Goal: Communication & Community: Answer question/provide support

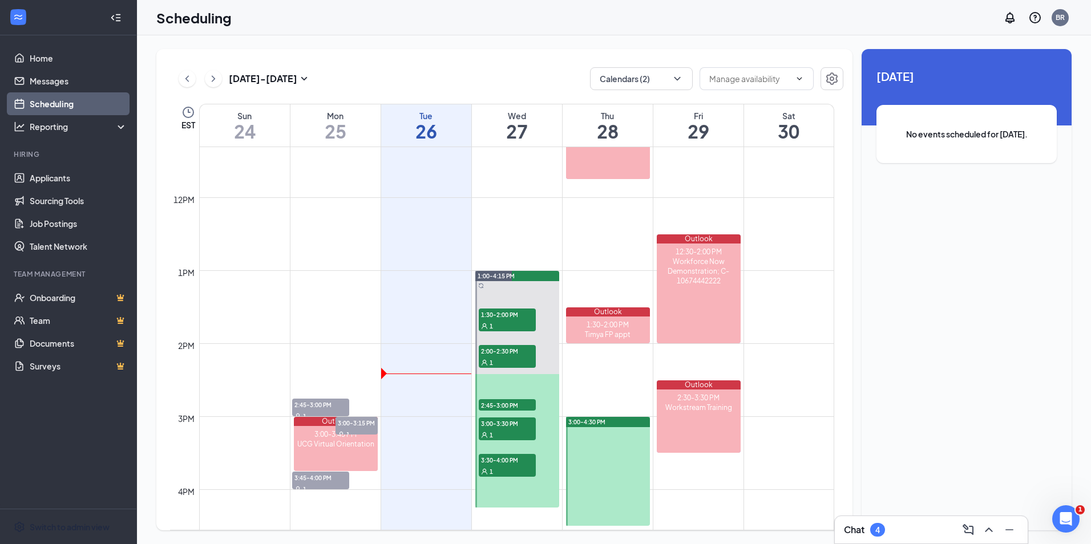
scroll to position [846, 0]
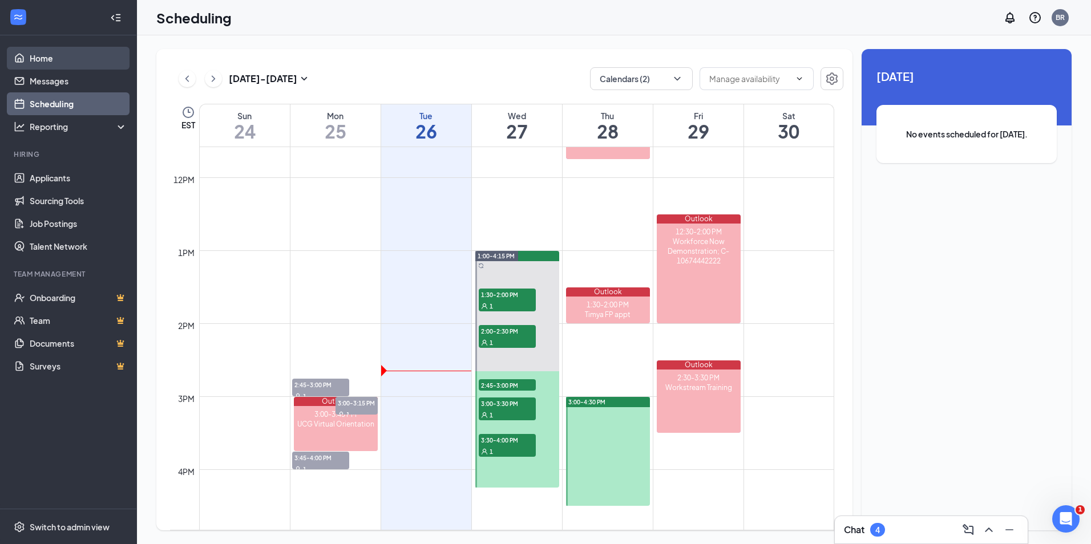
click at [49, 62] on link "Home" at bounding box center [79, 58] width 98 height 23
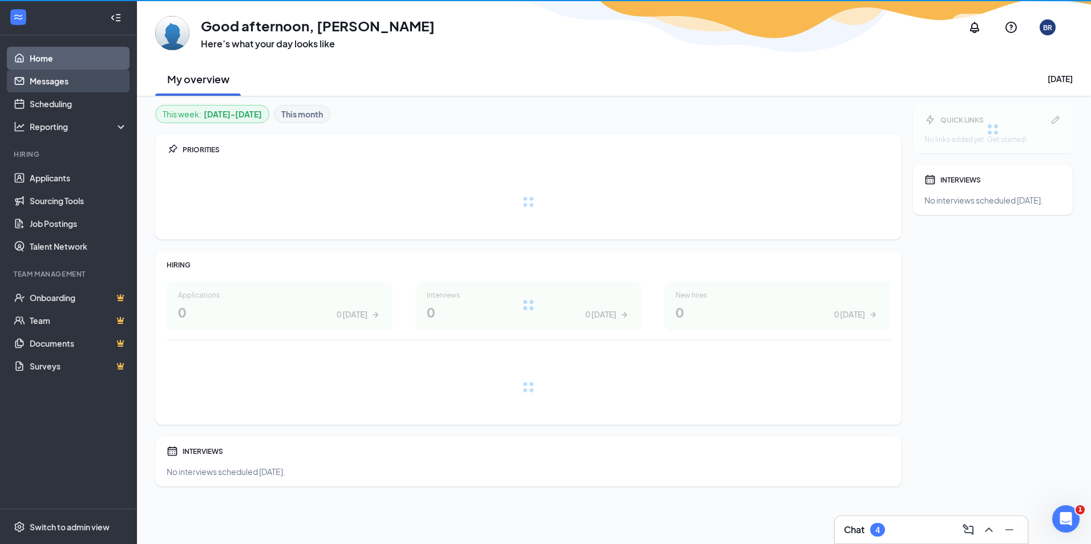
click at [49, 71] on link "Messages" at bounding box center [79, 81] width 98 height 23
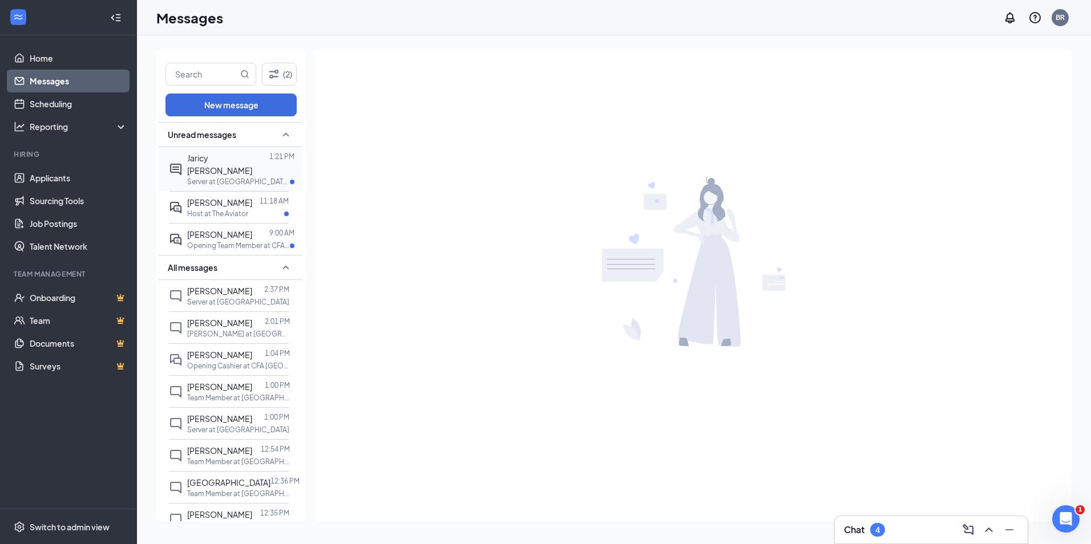
click at [260, 174] on div "Jaricy [PERSON_NAME] 1:21 PM Server at [GEOGRAPHIC_DATA][PERSON_NAME]" at bounding box center [229, 169] width 120 height 44
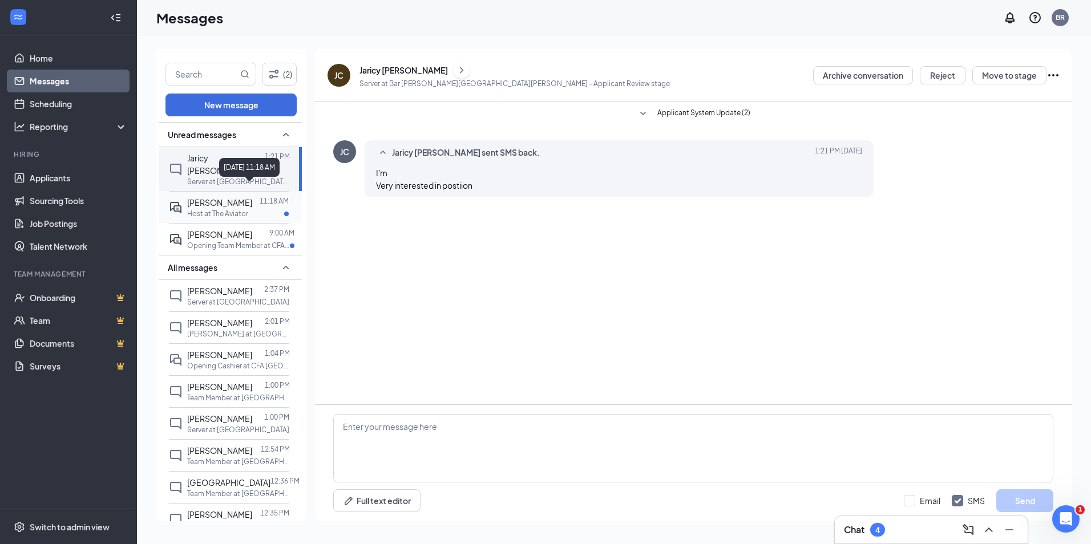
click at [260, 196] on p "11:18 AM" at bounding box center [274, 201] width 29 height 10
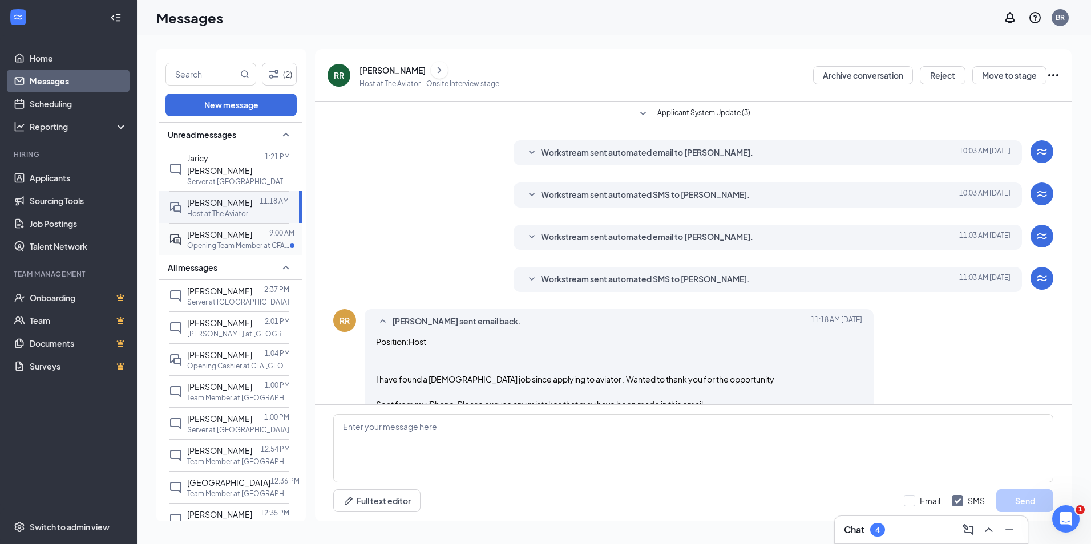
scroll to position [61, 0]
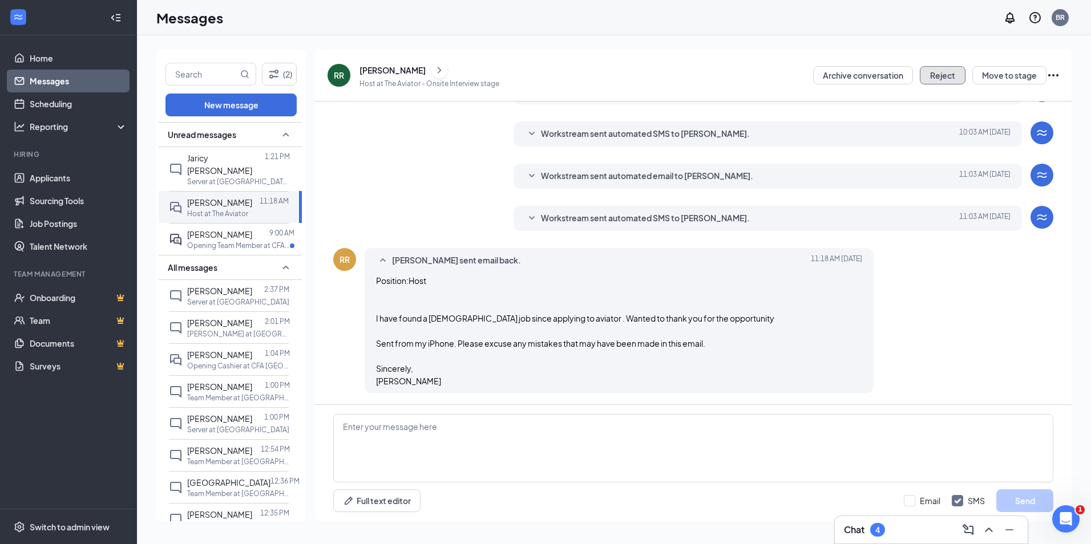
click at [927, 77] on button "Reject" at bounding box center [943, 75] width 46 height 18
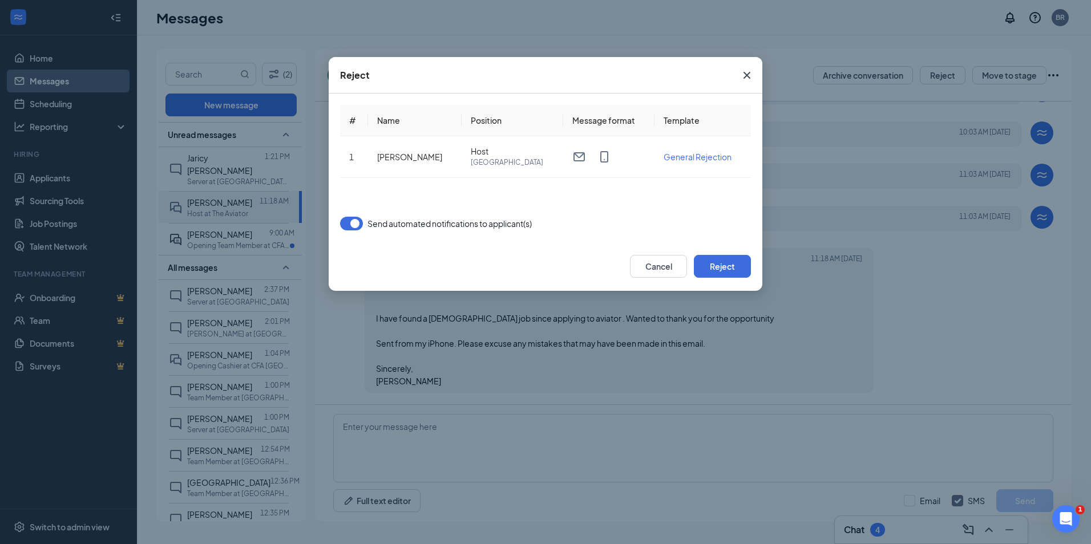
click at [358, 224] on button "button" at bounding box center [351, 224] width 23 height 14
click at [712, 268] on button "Reject" at bounding box center [722, 266] width 57 height 23
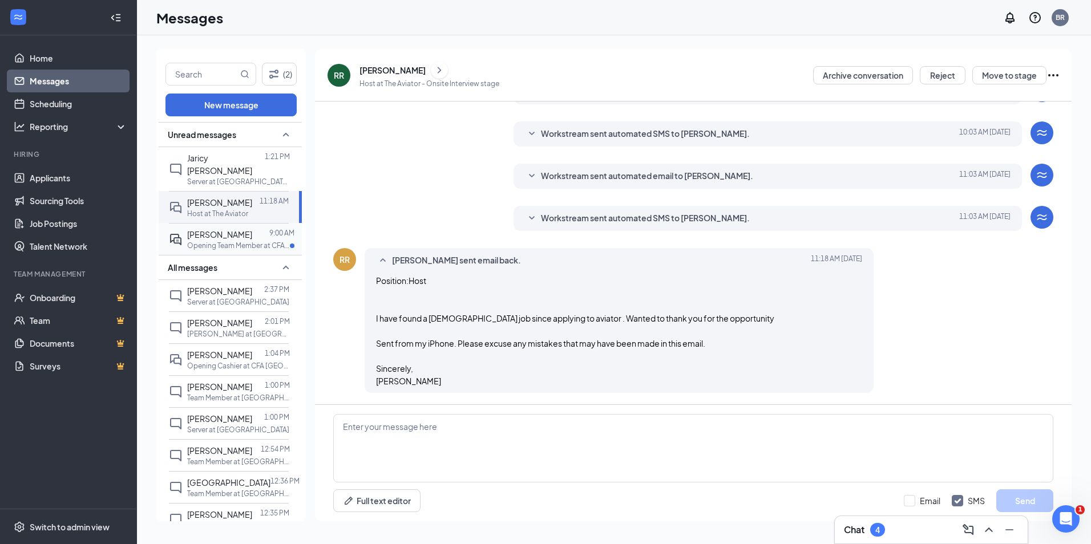
click at [219, 223] on div "[PERSON_NAME] 9:00 AM Opening Team Member at CFA [GEOGRAPHIC_DATA][PERSON_NAME]" at bounding box center [229, 239] width 120 height 32
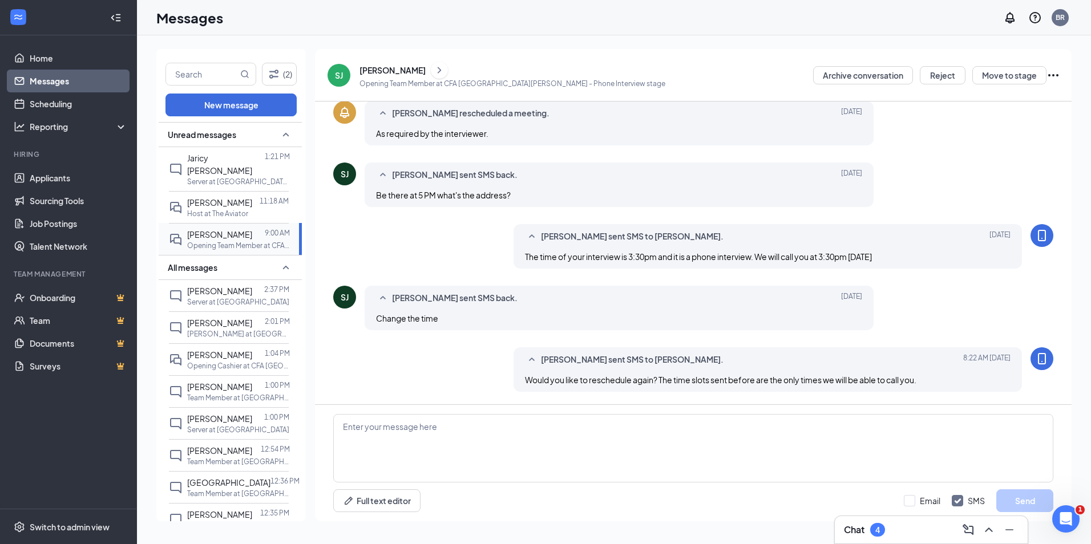
scroll to position [282, 0]
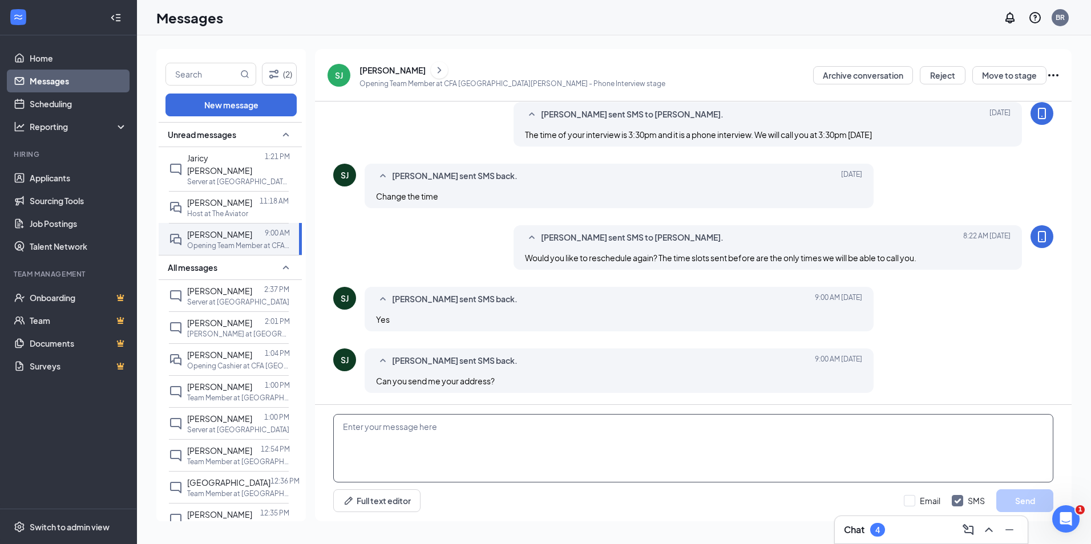
click at [583, 428] on textarea at bounding box center [693, 448] width 720 height 68
type textarea "Our location is inside of the [GEOGRAPHIC_DATA] at [STREET_ADDRESS][PERSON_NAME]"
click at [1034, 501] on button "Send" at bounding box center [1024, 501] width 57 height 23
click at [1057, 70] on icon "Ellipses" at bounding box center [1054, 75] width 14 height 14
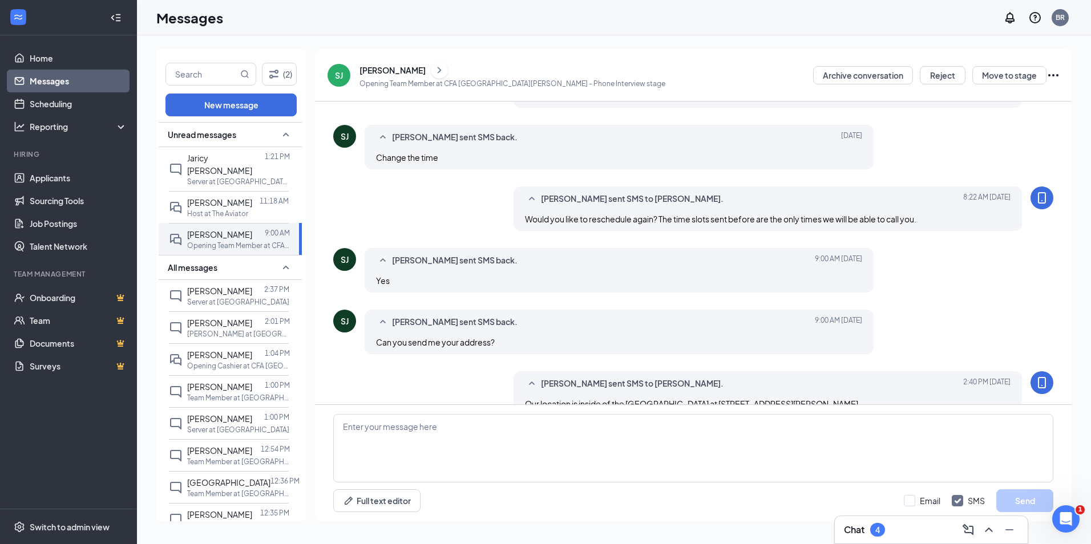
scroll to position [344, 0]
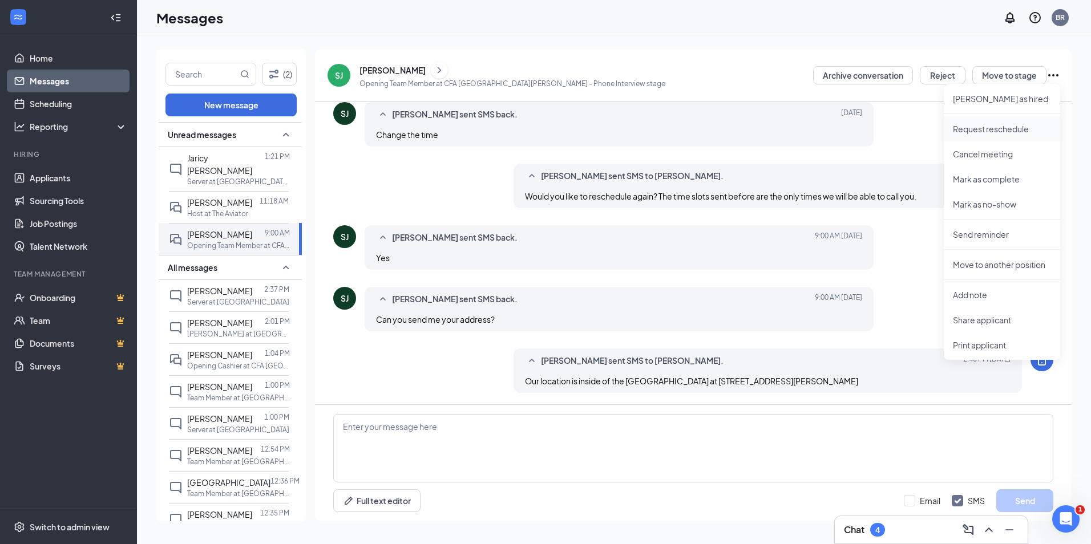
click at [999, 121] on li "Request reschedule" at bounding box center [1002, 128] width 116 height 25
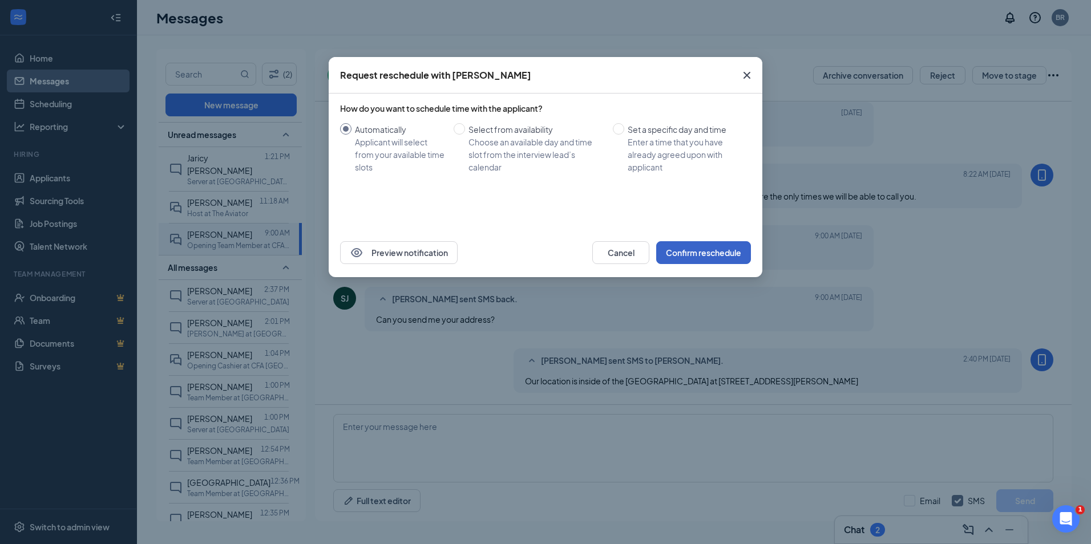
click at [732, 252] on button "Confirm reschedule" at bounding box center [703, 252] width 95 height 23
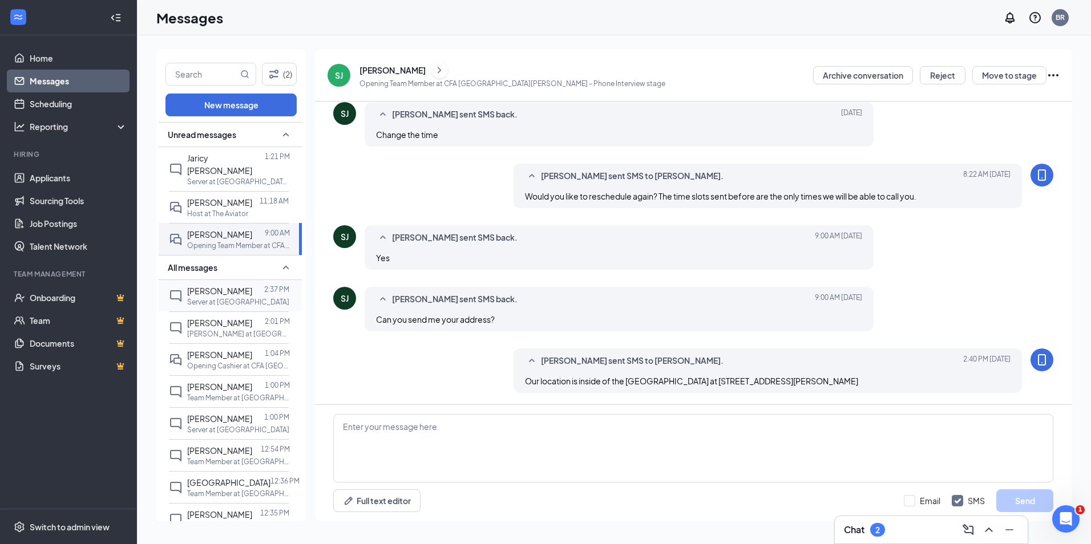
click at [191, 286] on span "[PERSON_NAME]" at bounding box center [219, 291] width 65 height 10
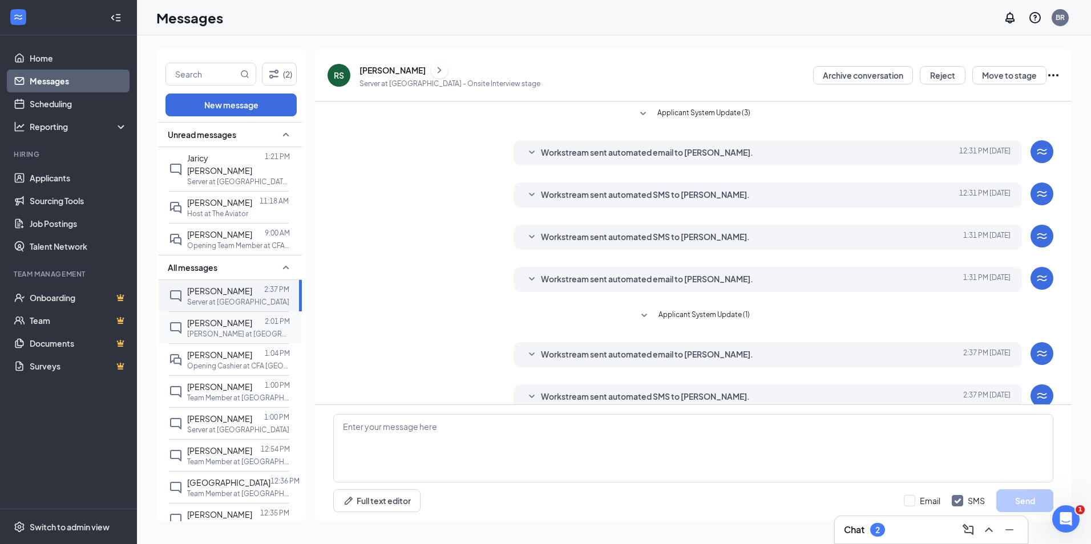
scroll to position [17, 0]
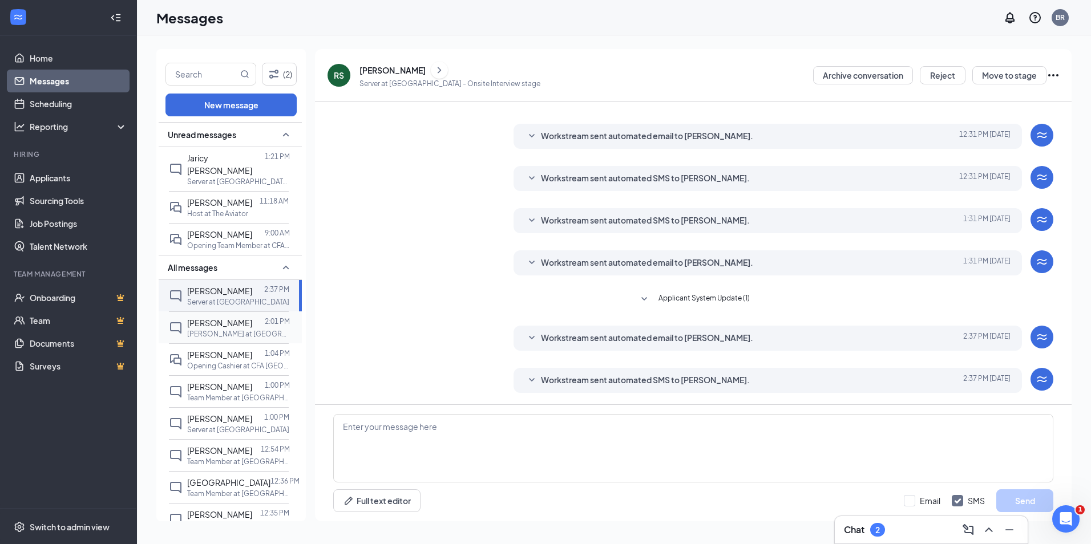
click at [244, 317] on div "[PERSON_NAME]" at bounding box center [219, 323] width 65 height 13
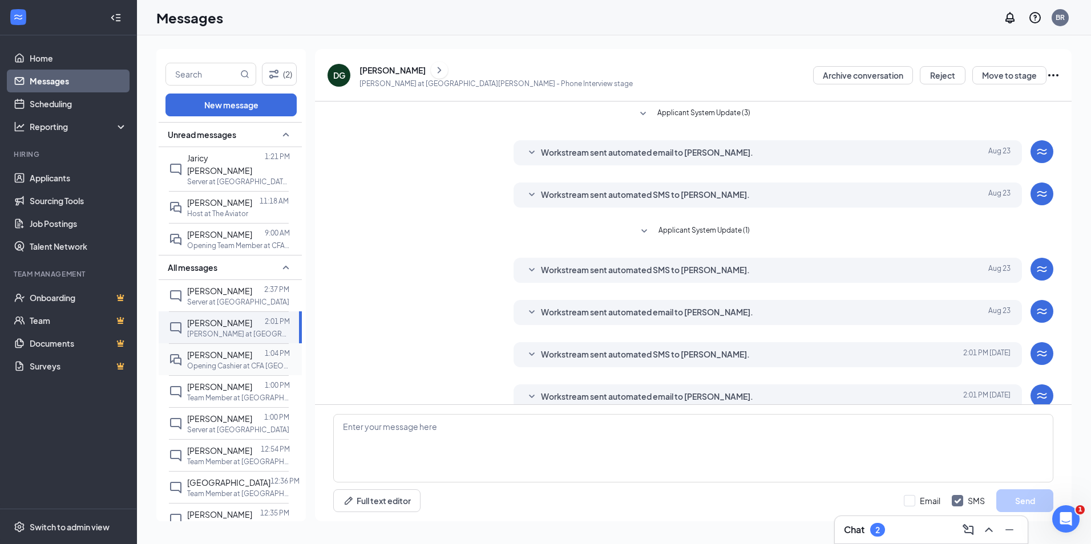
scroll to position [17, 0]
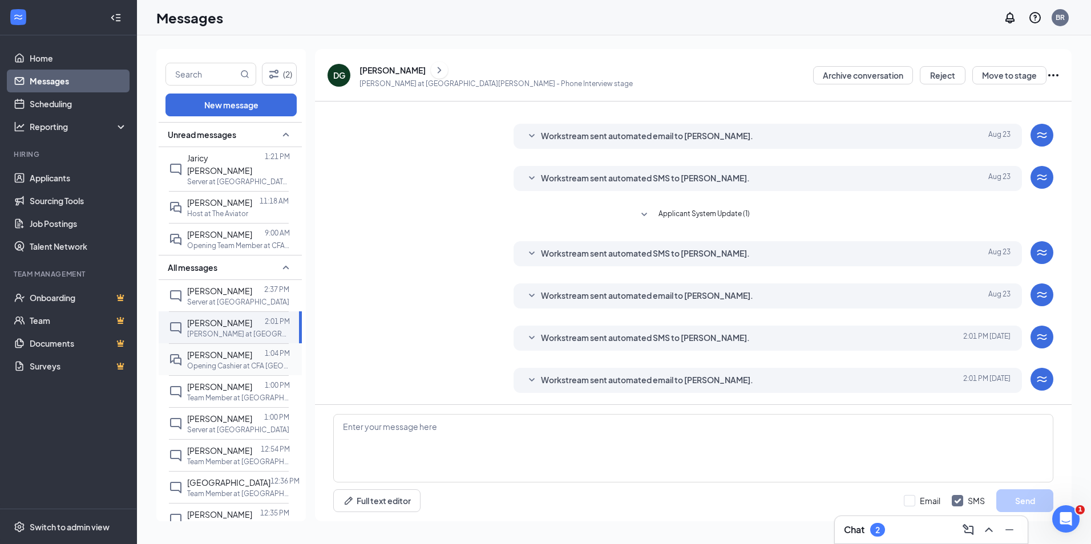
click at [233, 361] on p "Opening Cashier at CFA [GEOGRAPHIC_DATA][PERSON_NAME]" at bounding box center [238, 366] width 103 height 10
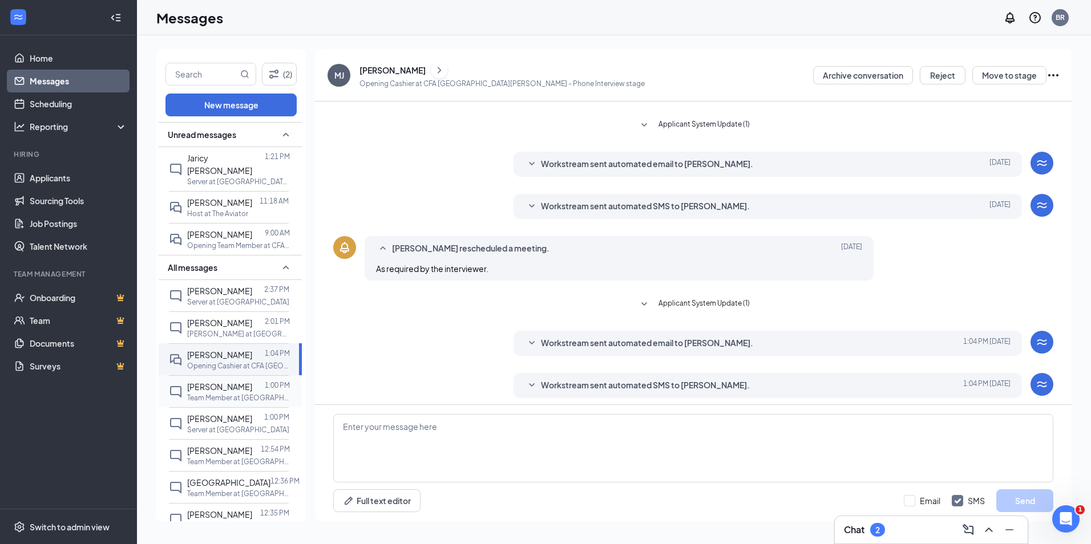
scroll to position [148, 0]
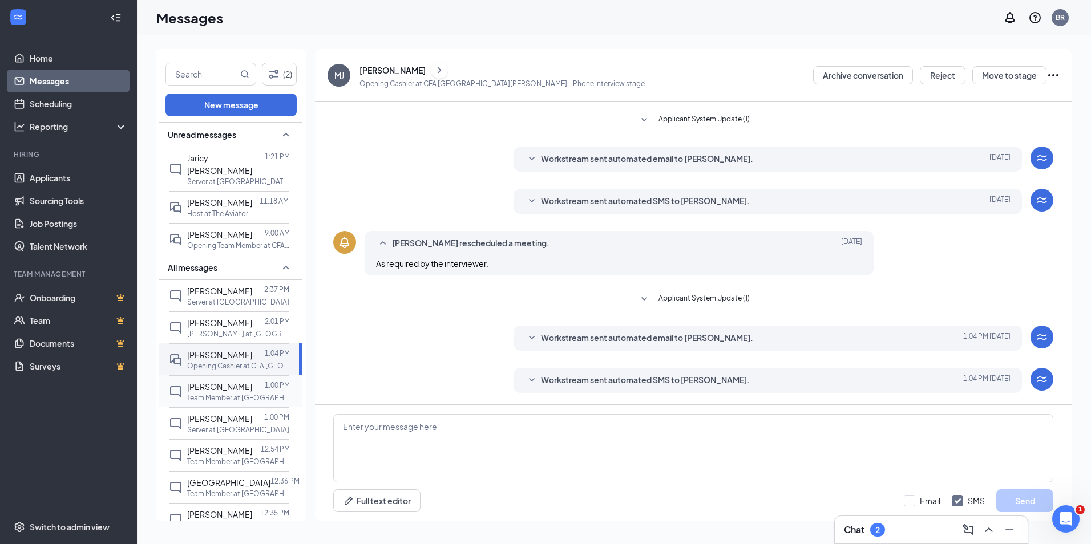
click at [237, 393] on p "Team Member at [GEOGRAPHIC_DATA]" at bounding box center [238, 398] width 103 height 10
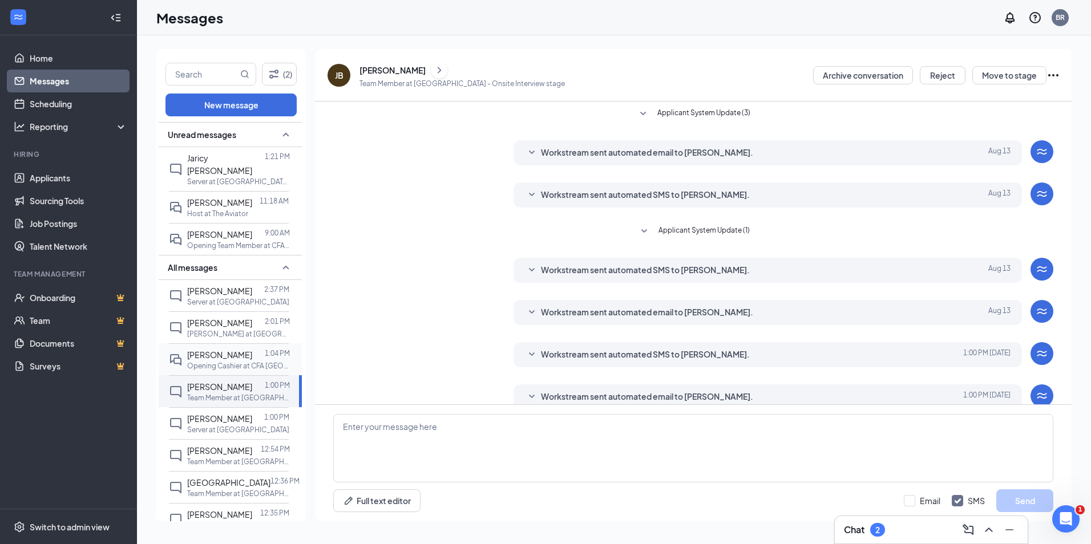
scroll to position [17, 0]
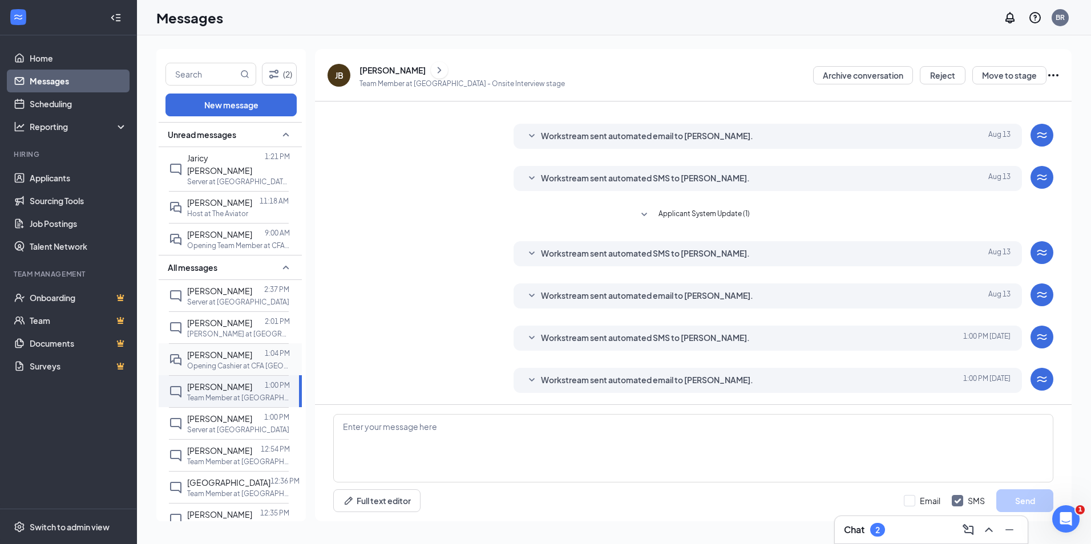
click at [234, 361] on p "Opening Cashier at CFA [GEOGRAPHIC_DATA][PERSON_NAME]" at bounding box center [238, 366] width 103 height 10
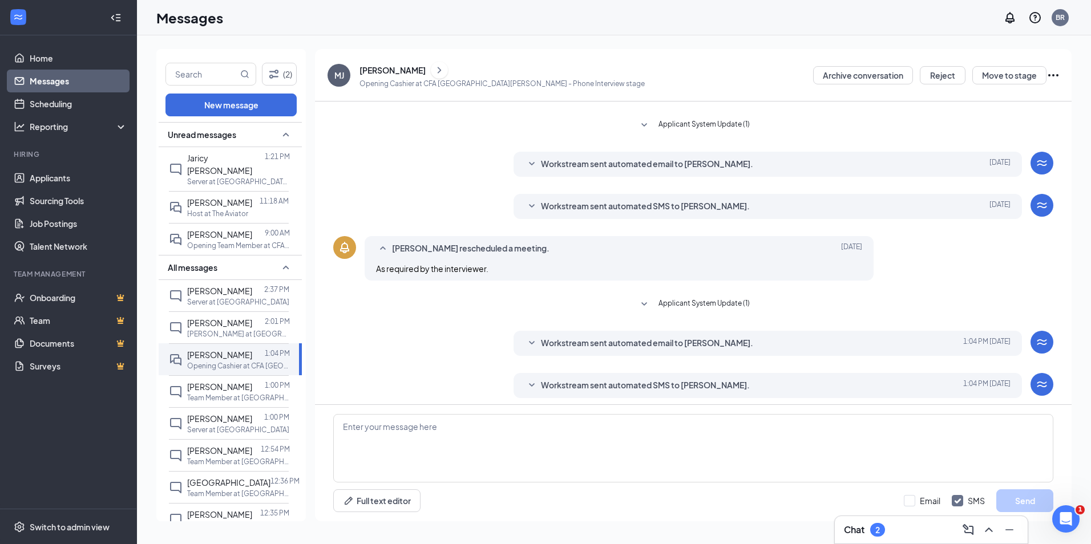
scroll to position [148, 0]
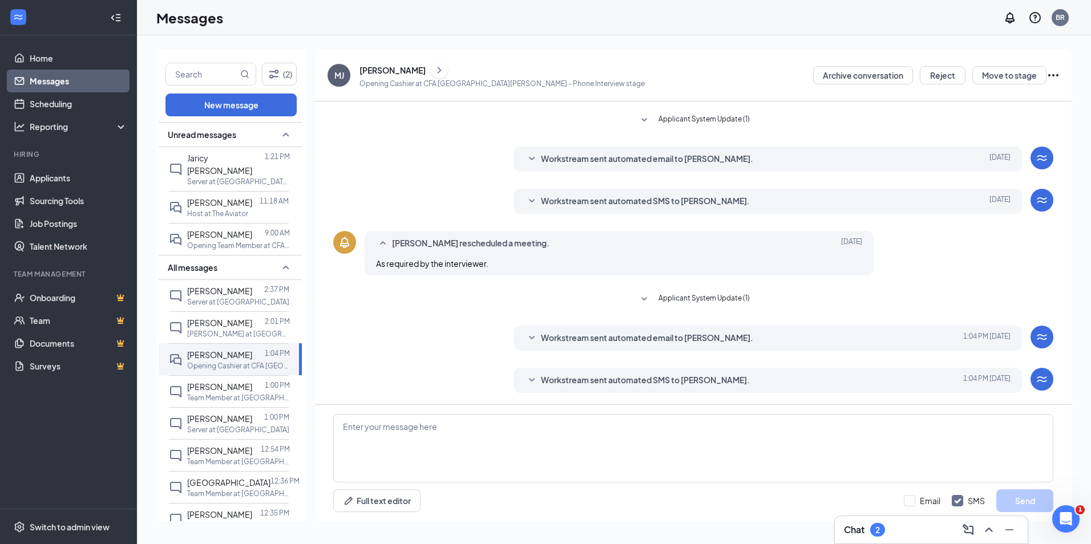
click at [577, 197] on span "Workstream sent automated SMS to [PERSON_NAME]." at bounding box center [645, 202] width 209 height 14
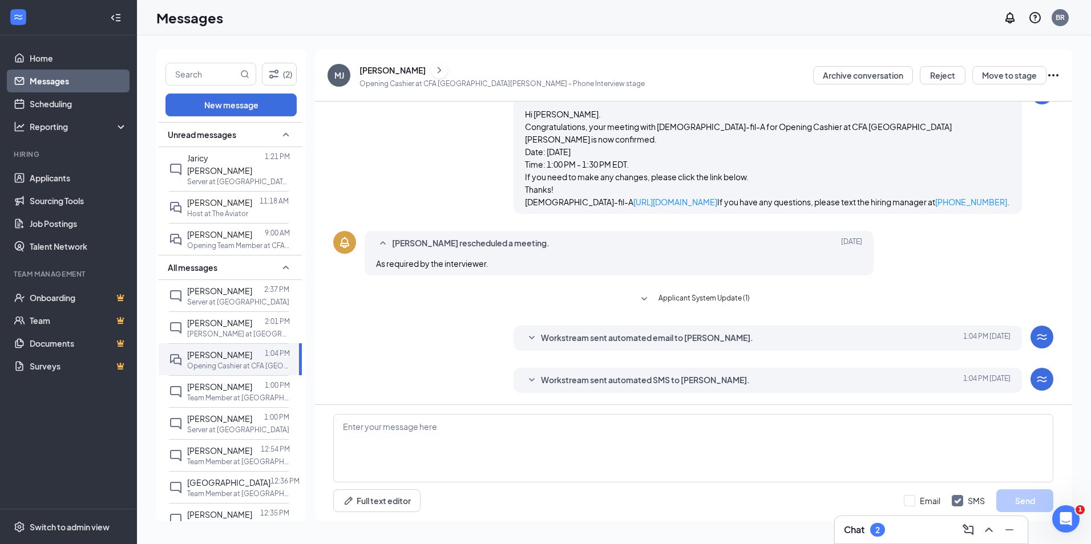
scroll to position [268, 0]
click at [643, 298] on icon "SmallChevronDown" at bounding box center [644, 300] width 14 height 14
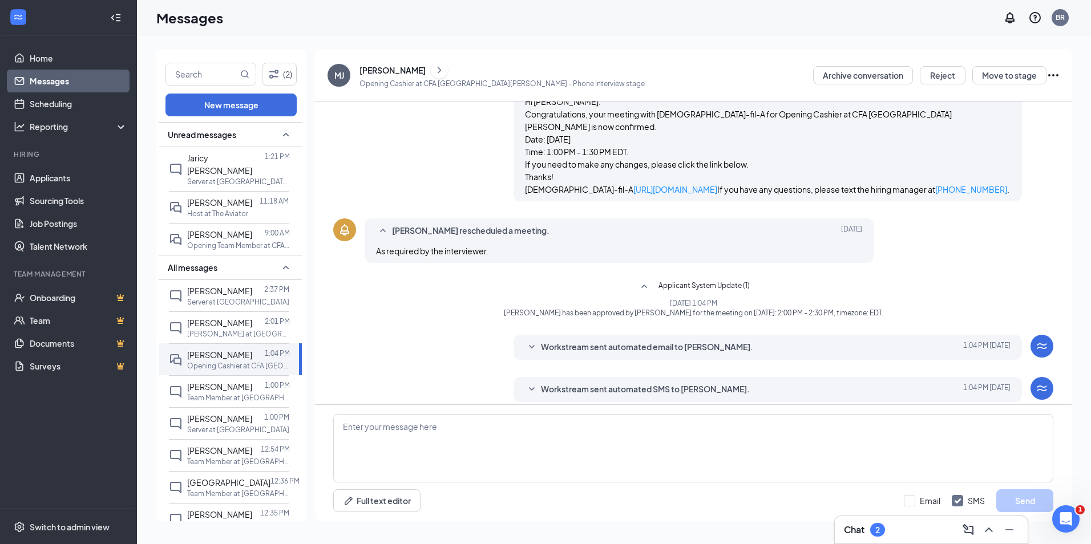
click at [617, 354] on span "Workstream sent automated email to [PERSON_NAME]." at bounding box center [647, 348] width 212 height 14
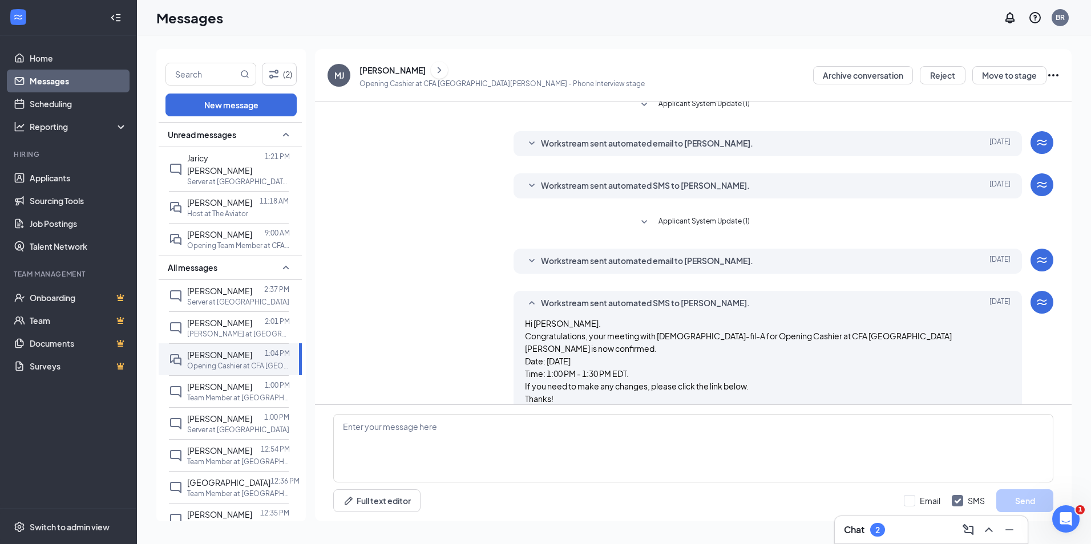
scroll to position [0, 0]
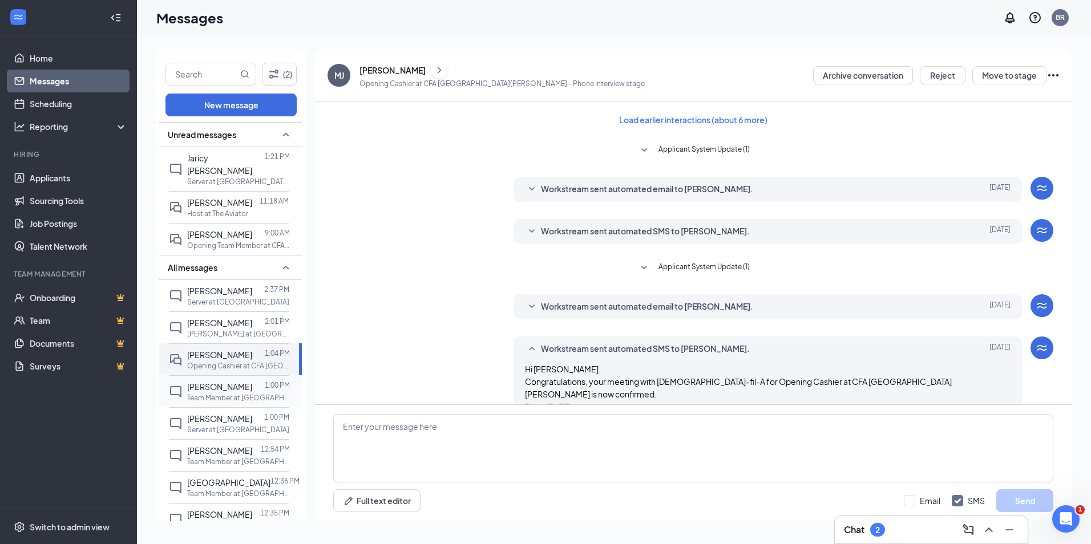
click at [239, 375] on div "[PERSON_NAME] 1:00 PM Team Member at [GEOGRAPHIC_DATA] Hospitality" at bounding box center [229, 391] width 120 height 32
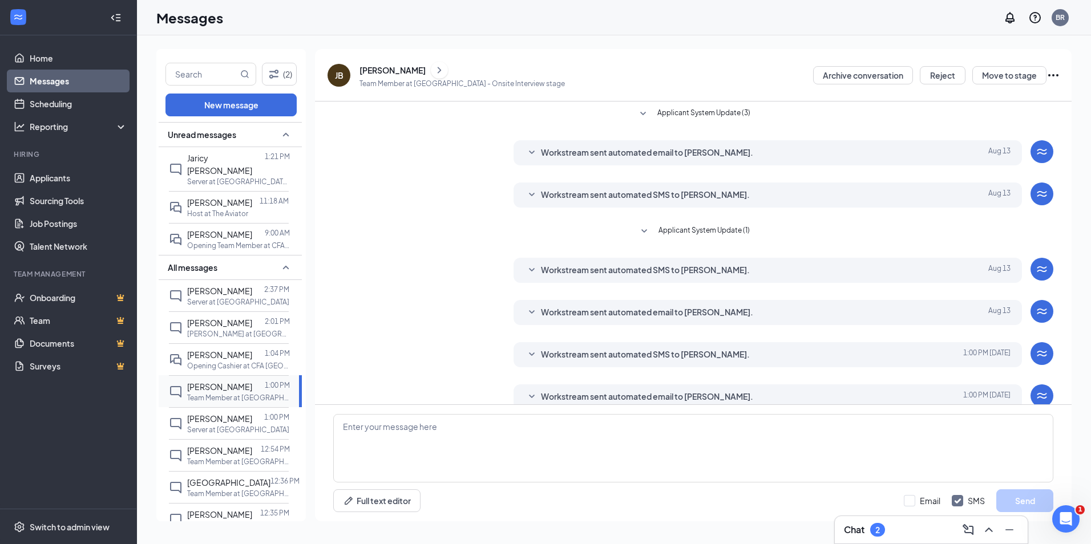
scroll to position [17, 0]
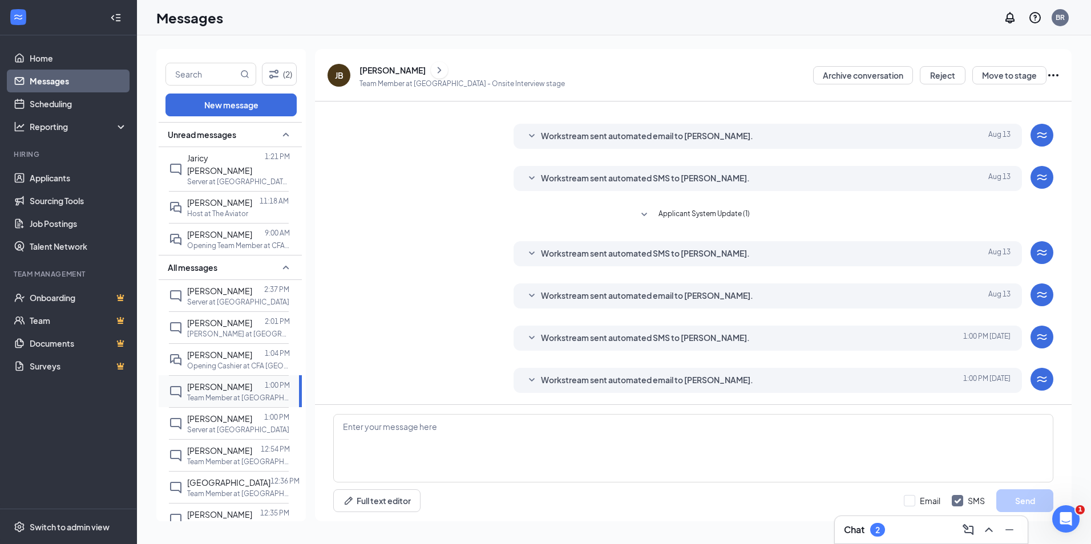
click at [253, 393] on div "[PERSON_NAME] 1:00 PM Team Member at [GEOGRAPHIC_DATA] Hospitality" at bounding box center [229, 391] width 120 height 32
click at [251, 425] on p "Server at [GEOGRAPHIC_DATA]" at bounding box center [238, 430] width 102 height 10
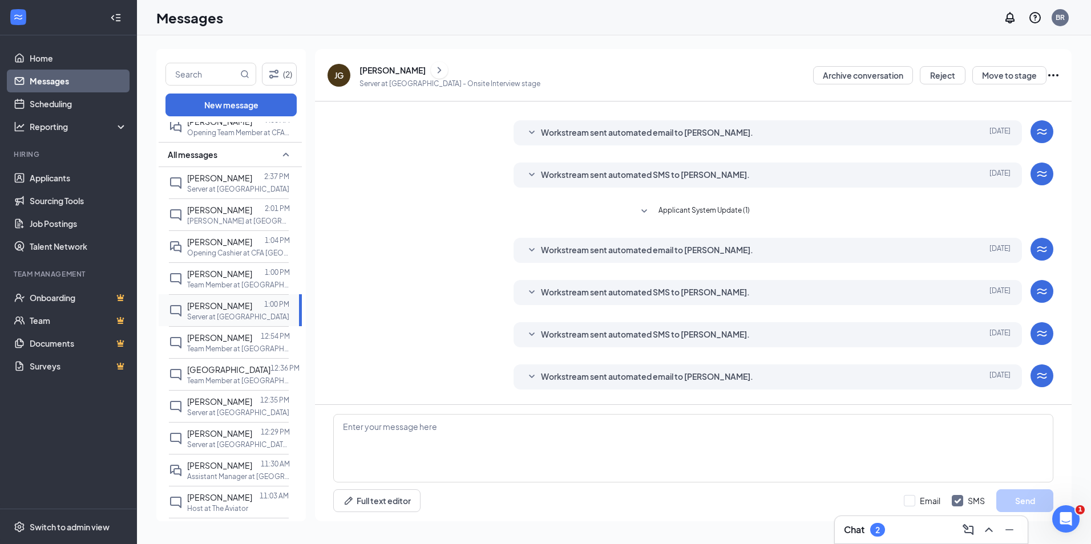
scroll to position [169, 0]
